Goal: Find specific page/section: Find specific page/section

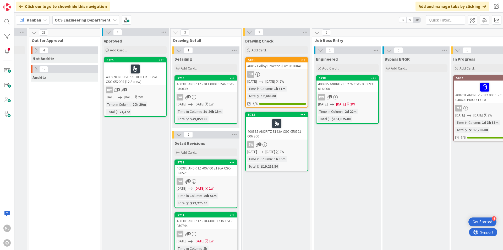
scroll to position [0, 336]
click at [280, 75] on div "DH" at bounding box center [276, 74] width 62 height 7
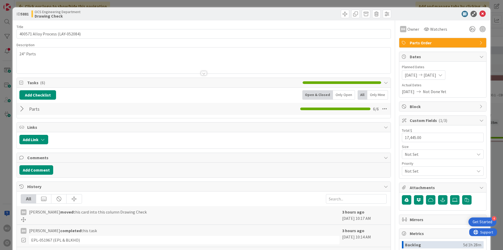
click at [22, 108] on div at bounding box center [22, 108] width 7 height 9
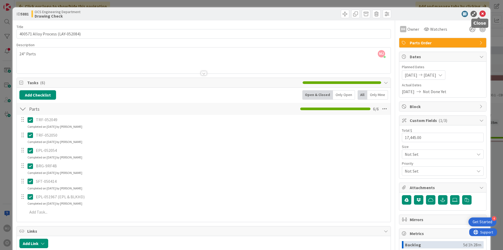
drag, startPoint x: 481, startPoint y: 12, endPoint x: 468, endPoint y: 13, distance: 13.1
click at [480, 13] on icon at bounding box center [482, 14] width 6 height 6
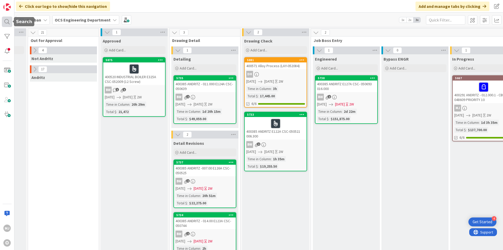
click at [8, 22] on div at bounding box center [7, 21] width 10 height 10
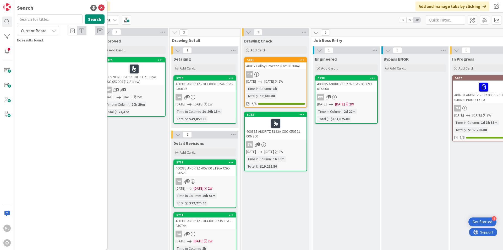
click at [58, 21] on input "text" at bounding box center [49, 18] width 65 height 9
type input "ANDRITZ"
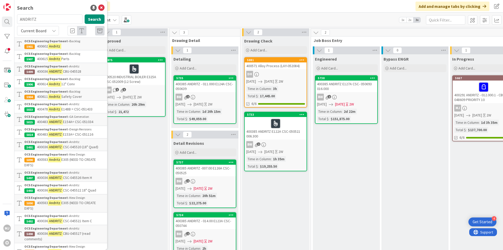
click at [52, 30] on icon at bounding box center [54, 31] width 4 height 4
click at [31, 54] on span "All Boards" at bounding box center [47, 52] width 54 height 8
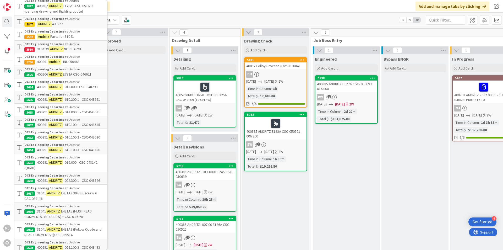
scroll to position [445, 0]
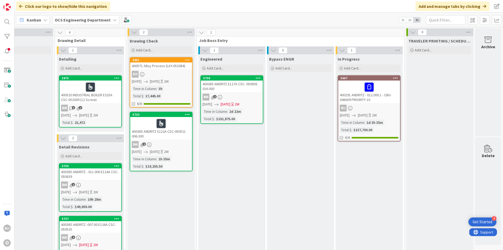
scroll to position [0, 454]
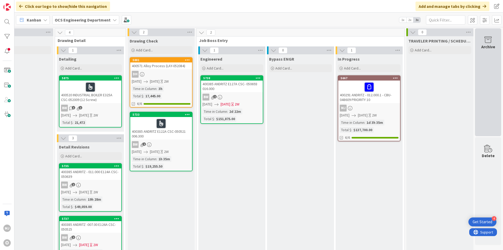
click at [492, 59] on div "Archive" at bounding box center [488, 82] width 26 height 108
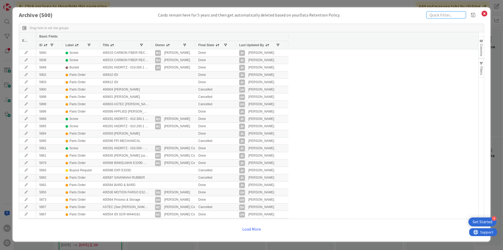
click at [434, 15] on input "text" at bounding box center [445, 15] width 39 height 7
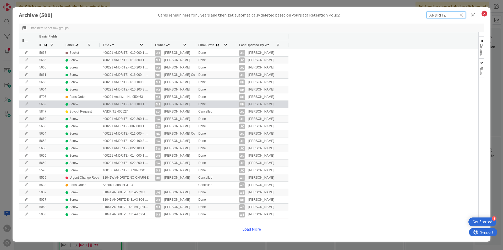
scroll to position [14, 0]
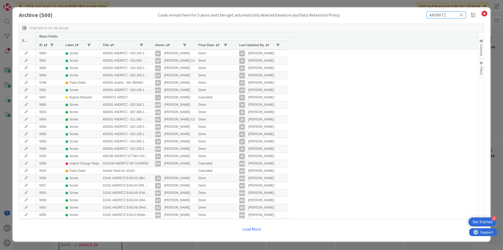
type input "ANDRITZ"
click at [252, 229] on button "Load More" at bounding box center [251, 228] width 25 height 9
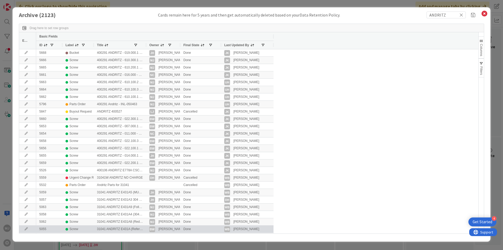
scroll to position [36, 0]
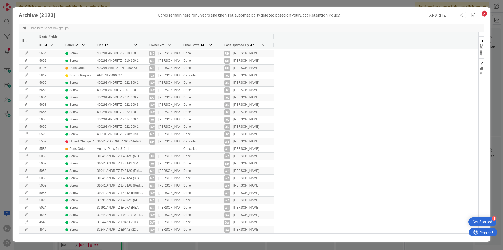
click at [145, 44] on div at bounding box center [146, 45] width 2 height 8
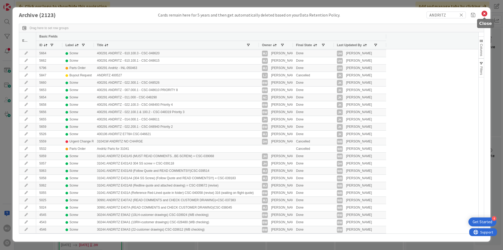
click at [485, 12] on icon at bounding box center [484, 13] width 7 height 7
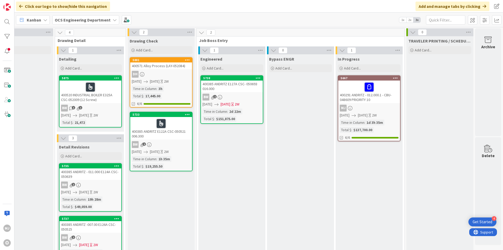
click at [156, 73] on div "DH" at bounding box center [161, 74] width 62 height 7
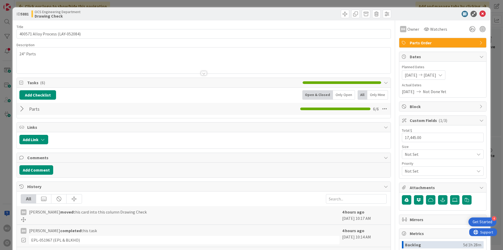
click at [21, 109] on div at bounding box center [22, 108] width 7 height 9
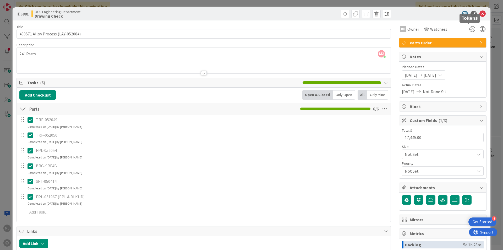
drag, startPoint x: 465, startPoint y: 27, endPoint x: 460, endPoint y: 30, distance: 6.2
click at [467, 27] on icon at bounding box center [471, 28] width 9 height 9
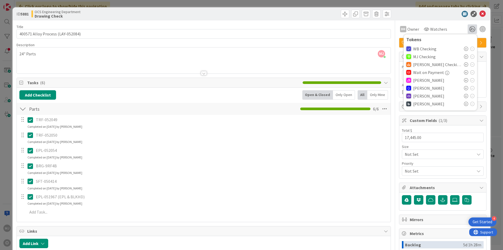
click at [464, 56] on icon at bounding box center [466, 56] width 4 height 4
click at [316, 14] on div at bounding box center [298, 14] width 186 height 8
